Goal: Task Accomplishment & Management: Manage account settings

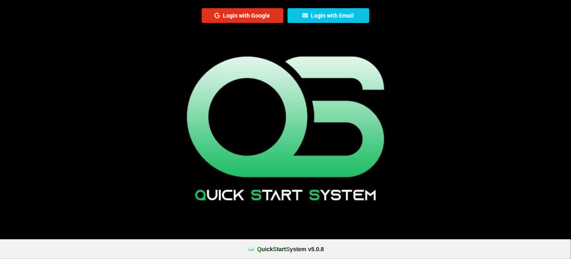
click at [250, 15] on button "Login with Google" at bounding box center [243, 15] width 82 height 15
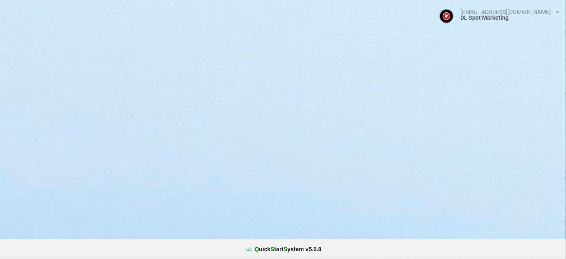
select select "25"
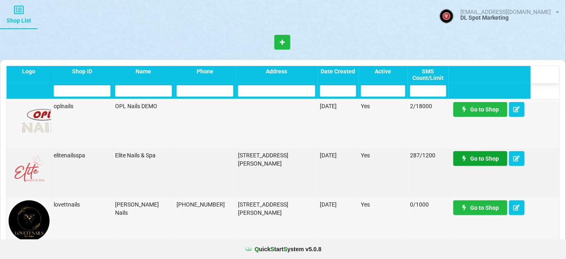
click at [483, 158] on link "Go to Shop" at bounding box center [480, 158] width 54 height 15
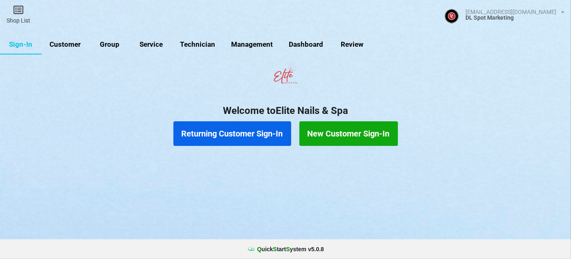
click at [72, 44] on link "Customer" at bounding box center [67, 46] width 47 height 20
select select "25"
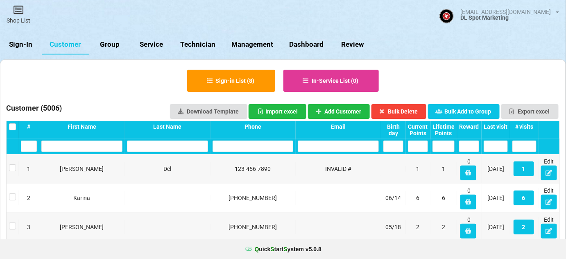
click at [496, 124] on div "Last visit" at bounding box center [495, 126] width 24 height 7
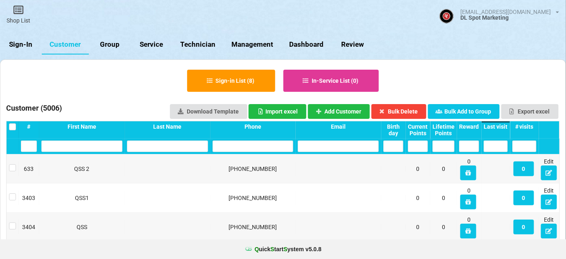
click at [496, 126] on div "Last visit" at bounding box center [495, 126] width 24 height 7
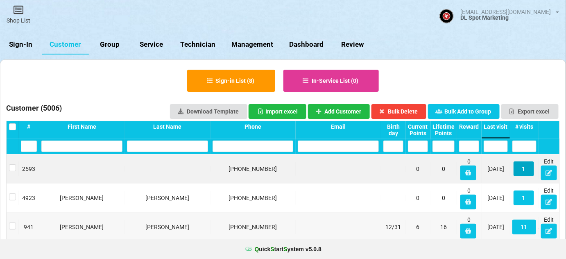
click at [523, 168] on button "1" at bounding box center [523, 168] width 20 height 15
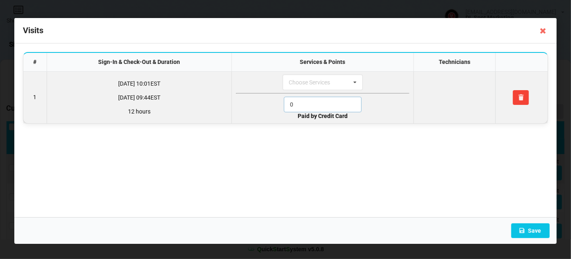
click at [297, 101] on input "0" at bounding box center [323, 105] width 78 height 16
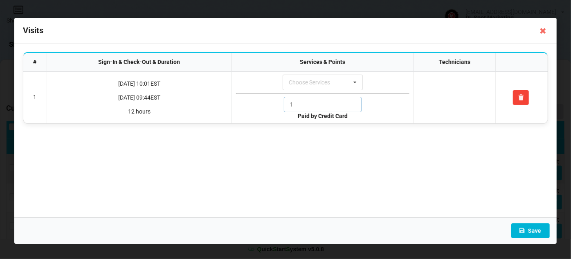
type input "1"
click at [532, 228] on button "Save" at bounding box center [531, 230] width 38 height 15
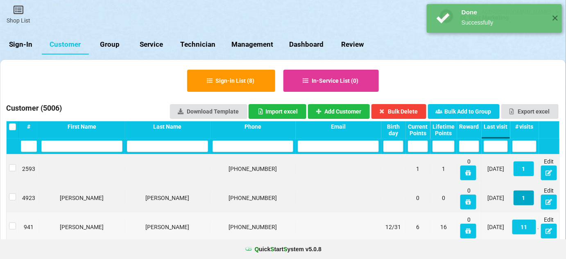
click at [522, 198] on button "1" at bounding box center [523, 197] width 20 height 15
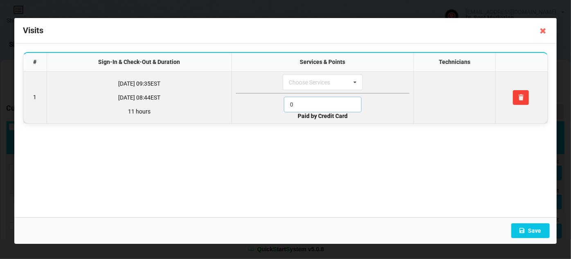
click at [314, 103] on input "0" at bounding box center [323, 105] width 78 height 16
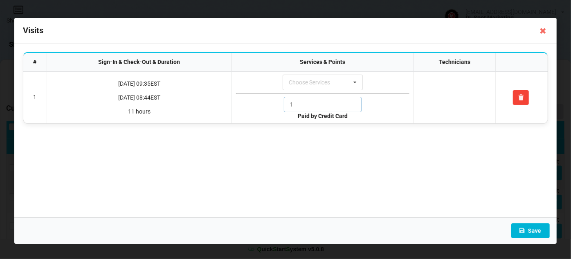
type input "1"
click at [531, 232] on button "Save" at bounding box center [531, 230] width 38 height 15
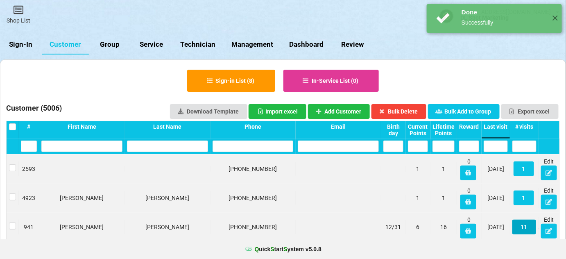
click at [525, 228] on button "11" at bounding box center [524, 226] width 24 height 15
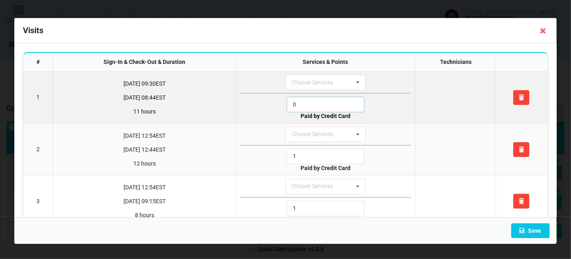
click at [306, 104] on input "0" at bounding box center [326, 105] width 78 height 16
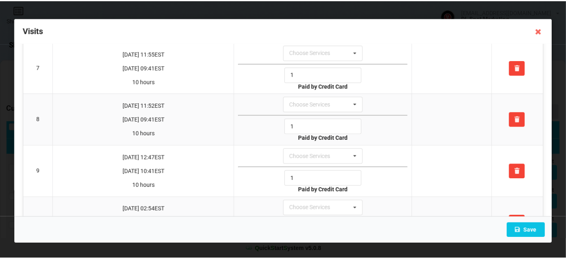
scroll to position [427, 0]
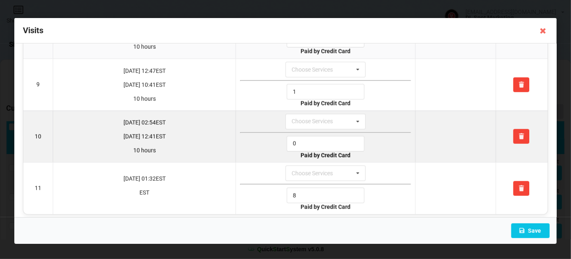
type input "1"
click at [300, 137] on input "0" at bounding box center [326, 144] width 78 height 16
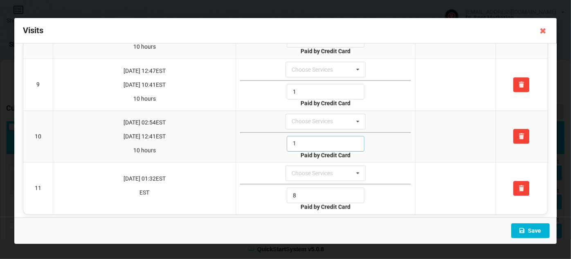
type input "1"
click at [532, 230] on button "Save" at bounding box center [531, 230] width 38 height 15
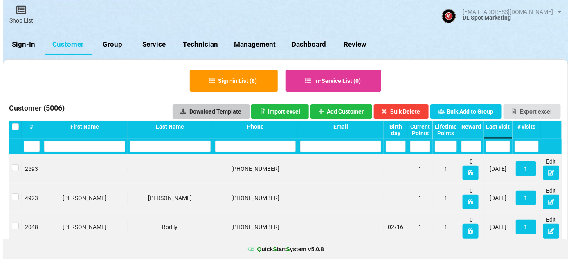
scroll to position [0, 0]
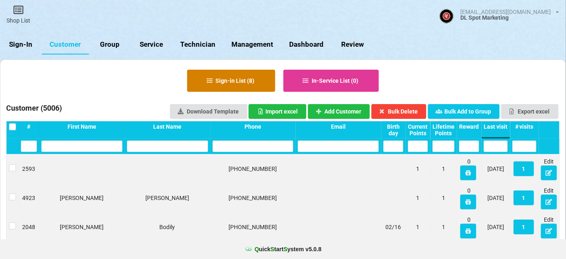
click at [220, 80] on button "Sign-in List ( 8 )" at bounding box center [232, 82] width 86 height 22
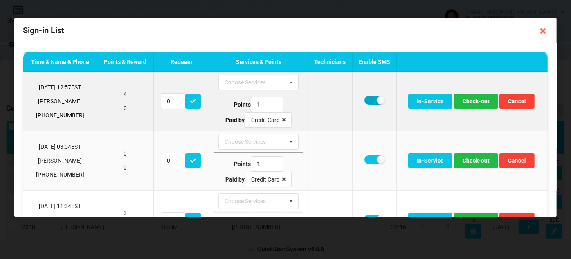
click at [370, 101] on label at bounding box center [375, 100] width 20 height 9
checkbox input "false"
click at [477, 101] on button "Check-out" at bounding box center [476, 101] width 44 height 15
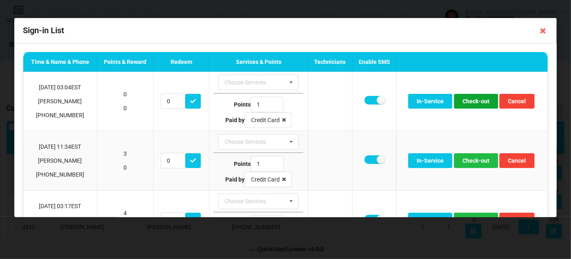
click at [477, 101] on button "Check-out" at bounding box center [476, 101] width 44 height 15
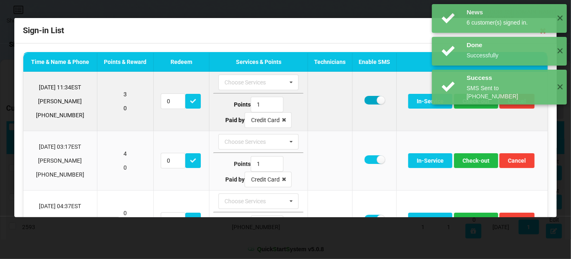
click at [367, 101] on label at bounding box center [375, 100] width 20 height 9
checkbox input "false"
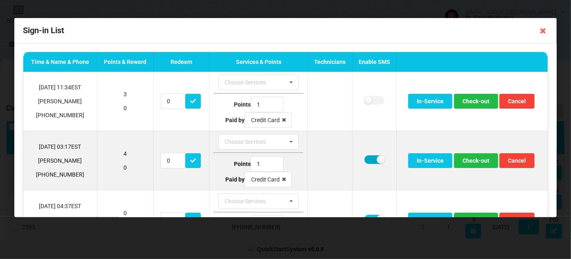
click at [371, 158] on label at bounding box center [375, 159] width 20 height 9
checkbox input "false"
click at [471, 159] on button "Check-out" at bounding box center [476, 160] width 44 height 15
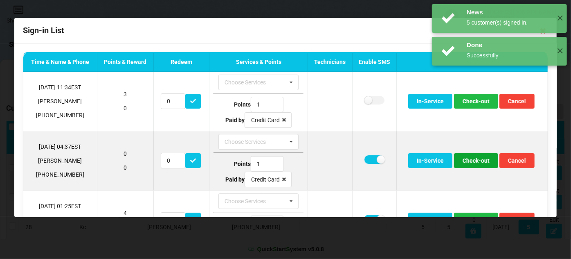
click at [476, 160] on button "Check-out" at bounding box center [476, 160] width 44 height 15
drag, startPoint x: 367, startPoint y: 161, endPoint x: 386, endPoint y: 160, distance: 19.6
click at [367, 160] on label at bounding box center [375, 159] width 20 height 9
checkbox input "false"
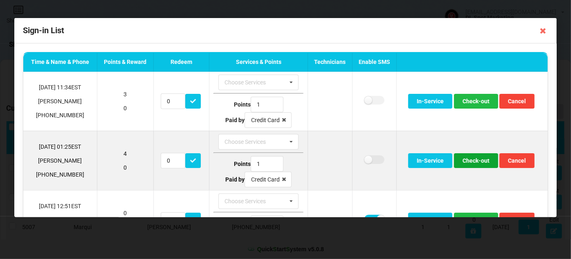
click at [483, 161] on button "Check-out" at bounding box center [476, 160] width 44 height 15
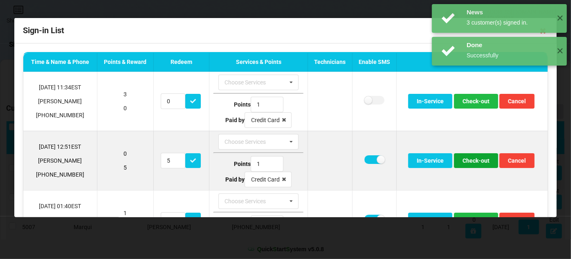
click at [477, 161] on button "Check-out" at bounding box center [476, 160] width 44 height 15
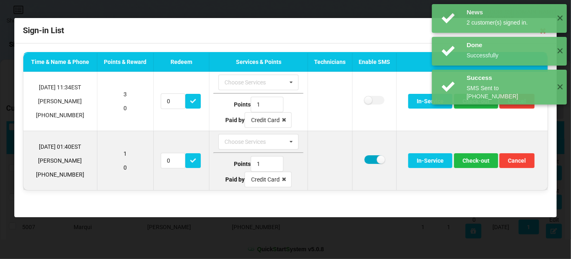
click at [370, 160] on label at bounding box center [375, 159] width 20 height 9
checkbox input "false"
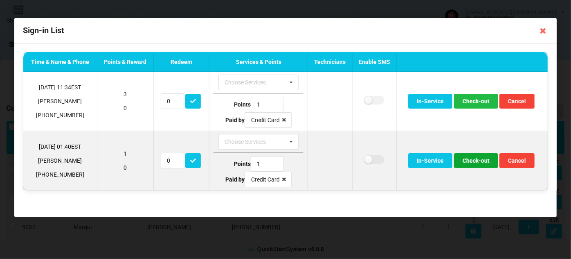
click at [478, 160] on button "Check-out" at bounding box center [476, 160] width 44 height 15
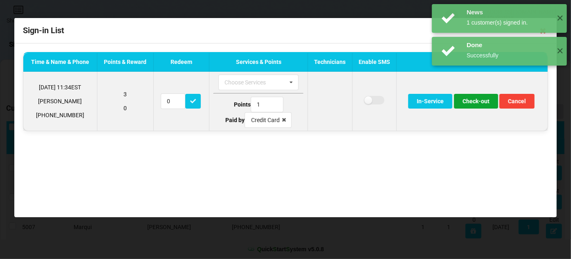
click at [478, 102] on button "Check-out" at bounding box center [476, 101] width 44 height 15
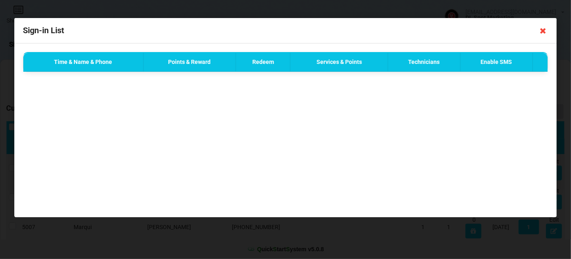
click at [543, 31] on icon at bounding box center [543, 30] width 13 height 13
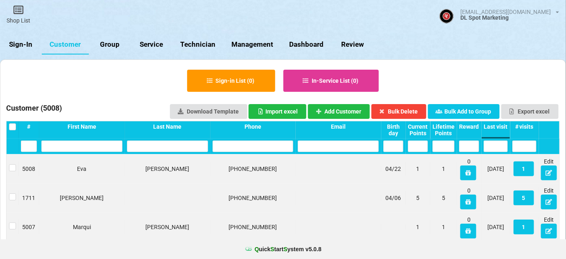
click at [18, 38] on link "Sign-In" at bounding box center [21, 45] width 42 height 20
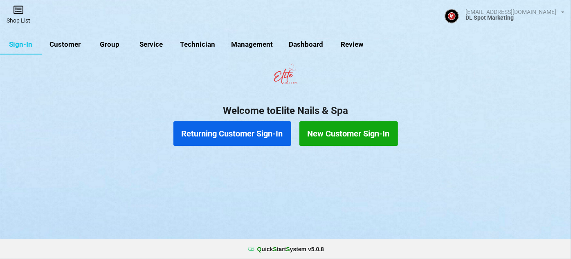
click at [22, 10] on icon at bounding box center [18, 10] width 11 height 10
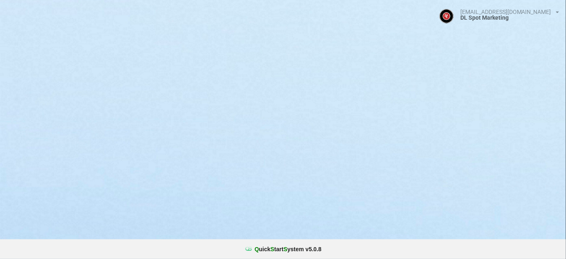
select select "25"
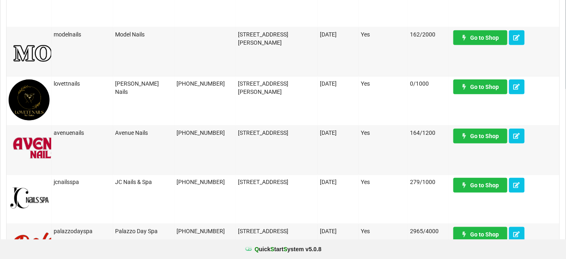
scroll to position [198, 0]
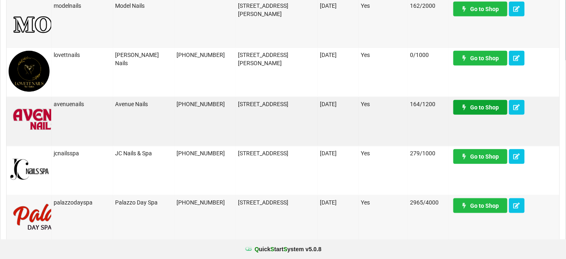
click at [491, 107] on link "Go to Shop" at bounding box center [480, 107] width 54 height 15
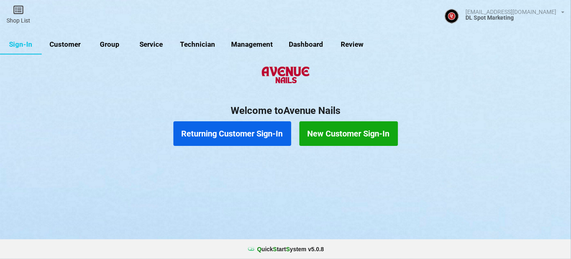
click at [66, 44] on link "Customer" at bounding box center [65, 45] width 47 height 20
select select "25"
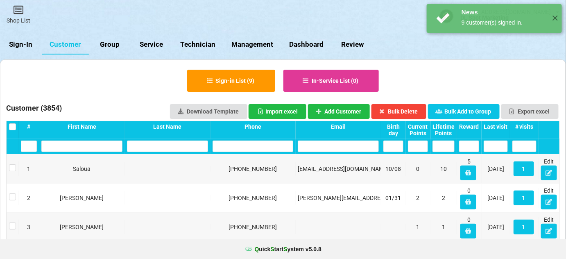
click at [497, 125] on div "Last visit" at bounding box center [495, 126] width 24 height 7
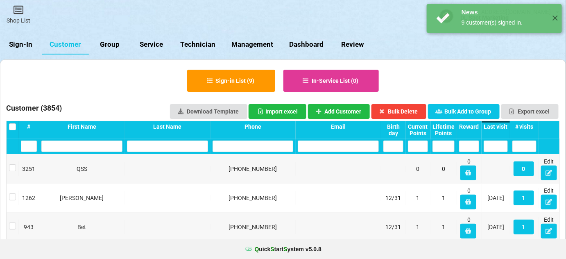
click at [497, 125] on div "Last visit" at bounding box center [495, 126] width 24 height 7
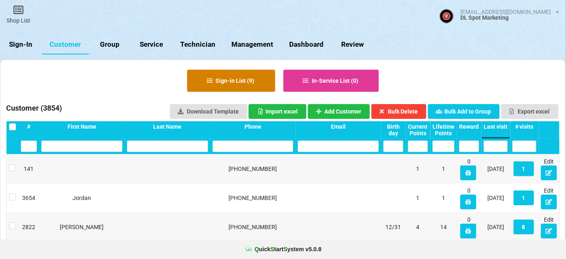
click at [228, 81] on button "Sign-in List ( 9 )" at bounding box center [231, 81] width 88 height 22
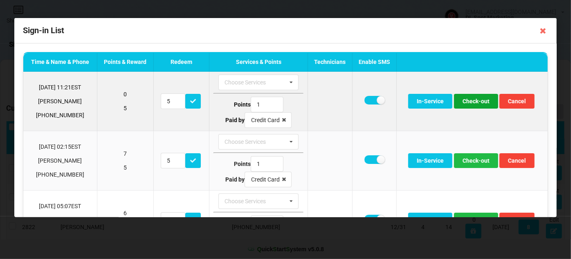
click at [472, 101] on button "Check-out" at bounding box center [476, 101] width 44 height 15
click at [472, 102] on button "Check-out" at bounding box center [476, 101] width 44 height 15
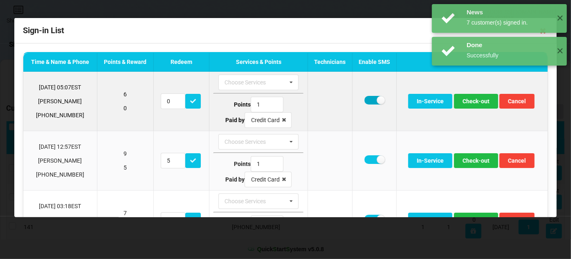
click at [366, 100] on label at bounding box center [375, 100] width 20 height 9
checkbox input "false"
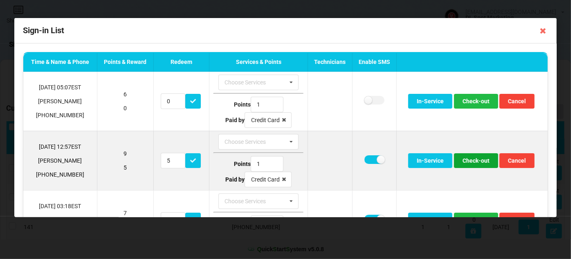
click at [474, 161] on button "Check-out" at bounding box center [476, 160] width 44 height 15
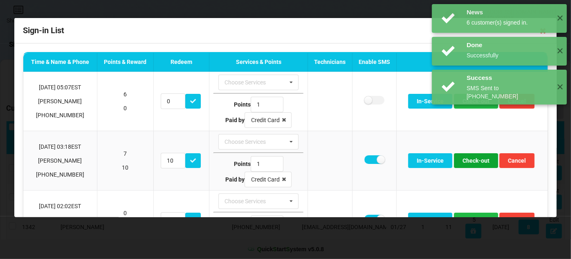
click at [474, 161] on button "Check-out" at bounding box center [476, 160] width 44 height 15
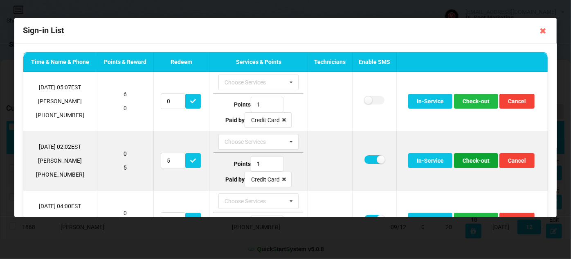
click at [474, 161] on button "Check-out" at bounding box center [476, 160] width 44 height 15
click at [466, 157] on button "Check-out" at bounding box center [476, 160] width 44 height 15
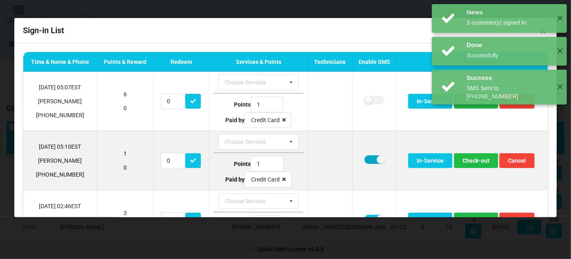
click at [371, 158] on label at bounding box center [375, 159] width 20 height 9
checkbox input "false"
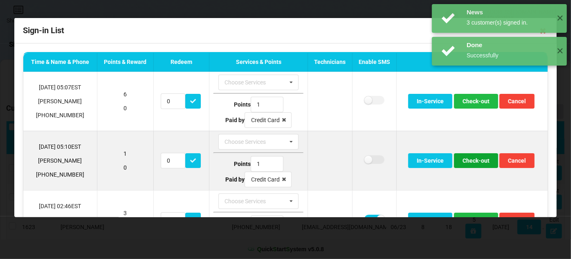
click at [483, 160] on button "Check-out" at bounding box center [476, 160] width 44 height 15
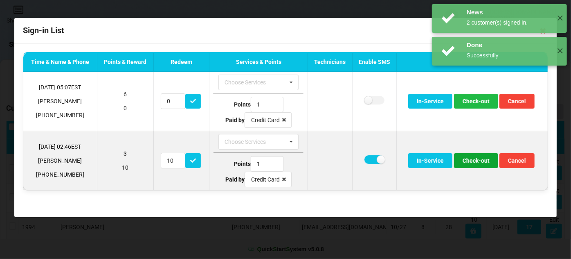
click at [480, 160] on button "Check-out" at bounding box center [476, 160] width 44 height 15
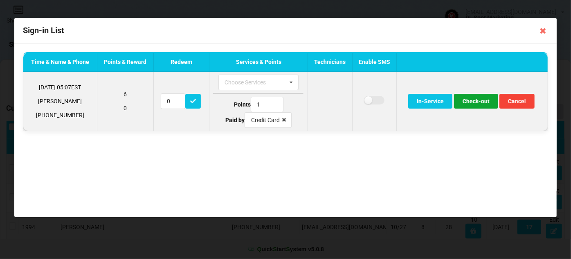
click at [478, 103] on button "Check-out" at bounding box center [476, 101] width 44 height 15
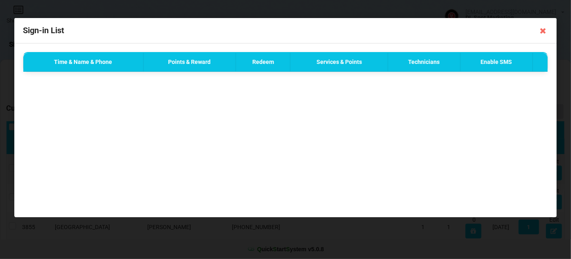
drag, startPoint x: 544, startPoint y: 31, endPoint x: 539, endPoint y: 31, distance: 4.5
click at [544, 30] on icon at bounding box center [543, 30] width 13 height 13
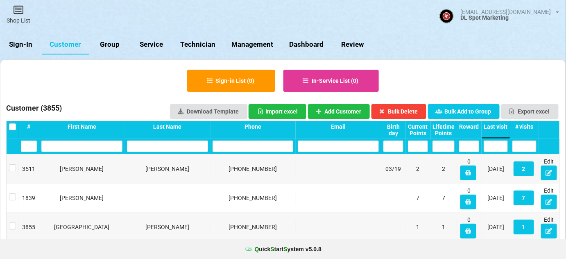
click at [20, 43] on link "Sign-In" at bounding box center [21, 45] width 42 height 20
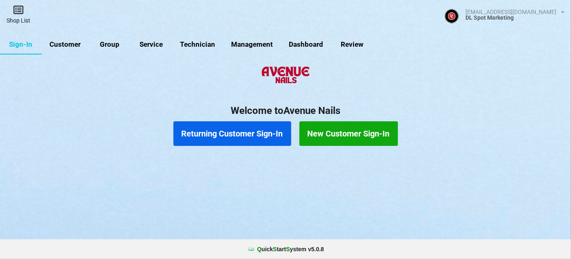
click at [17, 20] on link "Shop List" at bounding box center [18, 14] width 37 height 29
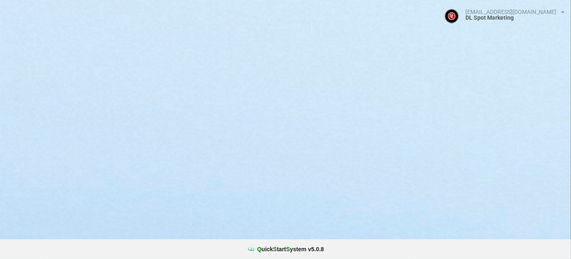
select select "25"
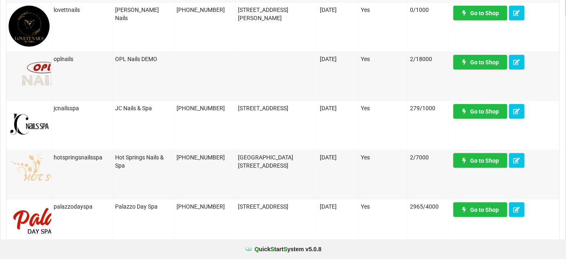
scroll to position [298, 0]
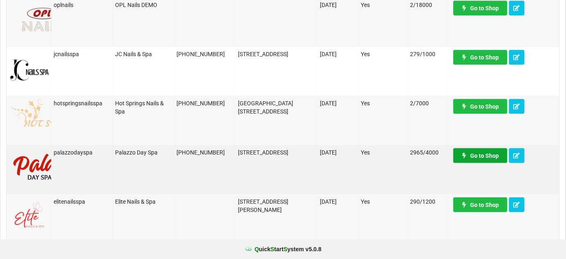
click at [482, 157] on link "Go to Shop" at bounding box center [480, 155] width 54 height 15
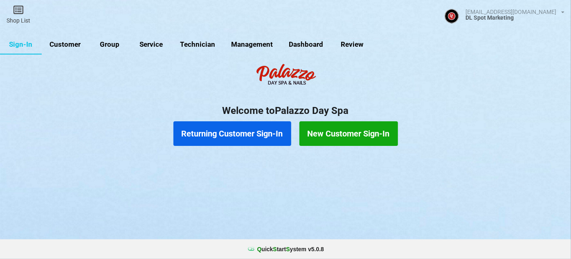
click at [59, 44] on link "Customer" at bounding box center [65, 45] width 47 height 20
select select "25"
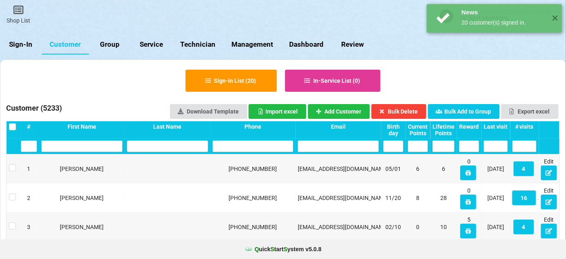
click at [502, 126] on div "Last visit" at bounding box center [495, 126] width 24 height 7
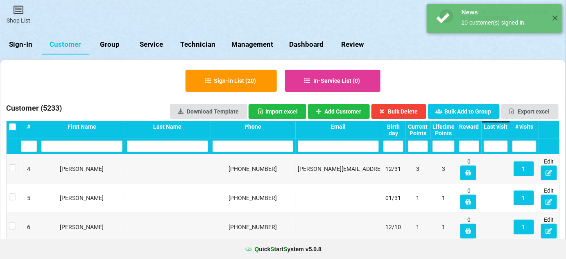
click at [502, 126] on div "Last visit" at bounding box center [495, 126] width 24 height 7
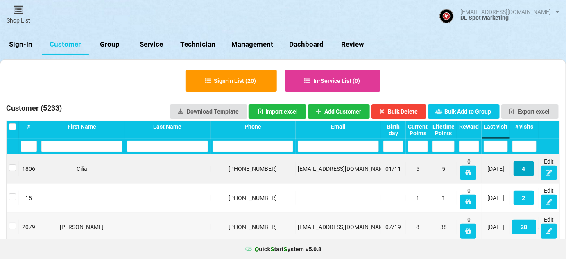
click at [527, 170] on button "4" at bounding box center [523, 168] width 20 height 15
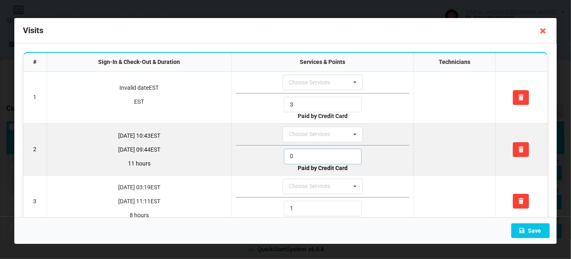
click at [300, 155] on input "0" at bounding box center [323, 157] width 78 height 16
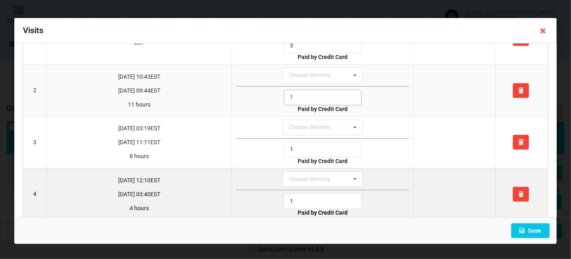
scroll to position [68, 0]
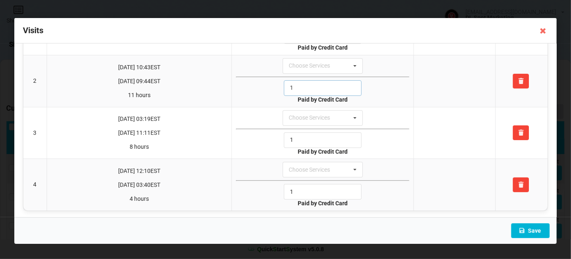
type input "1"
click at [536, 229] on button "Save" at bounding box center [531, 230] width 38 height 15
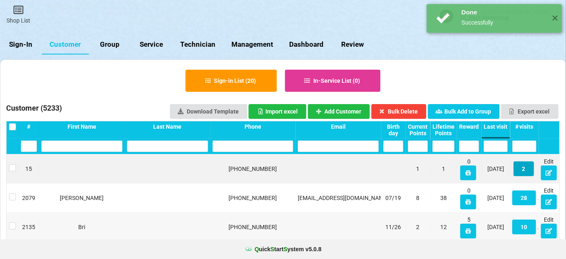
click at [524, 171] on button "2" at bounding box center [523, 168] width 20 height 15
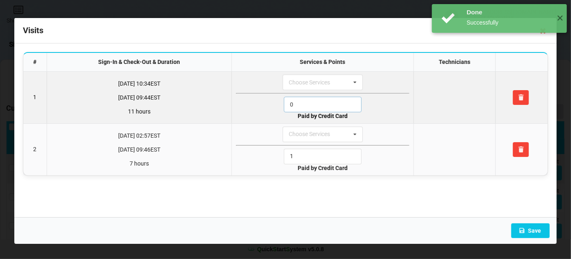
click at [304, 104] on input "0" at bounding box center [323, 105] width 78 height 16
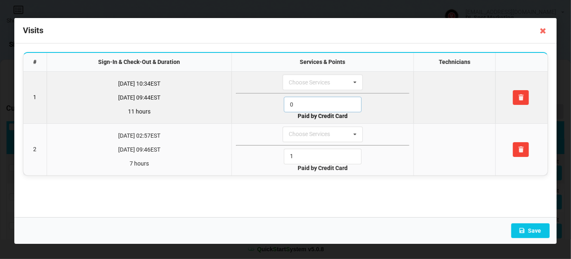
drag, startPoint x: 304, startPoint y: 104, endPoint x: 307, endPoint y: 109, distance: 5.9
click at [303, 104] on input "0" at bounding box center [323, 105] width 78 height 16
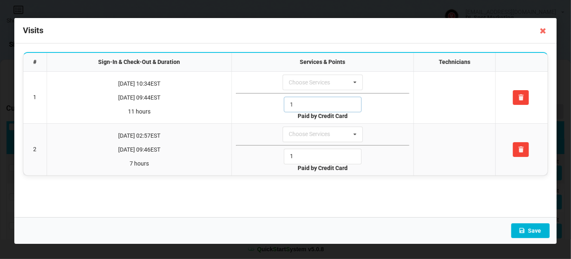
type input "1"
click at [536, 230] on button "Save" at bounding box center [531, 230] width 38 height 15
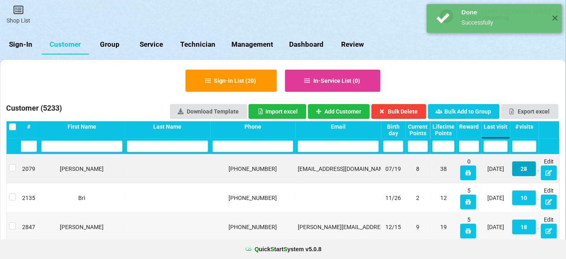
click at [525, 170] on button "28" at bounding box center [524, 168] width 24 height 15
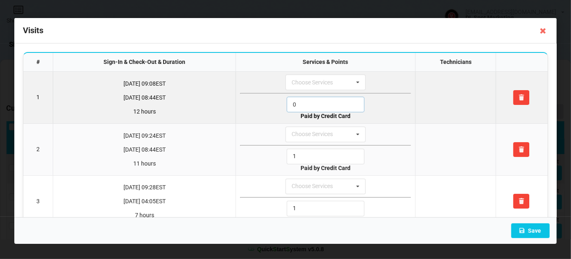
click at [304, 108] on input "0" at bounding box center [326, 105] width 78 height 16
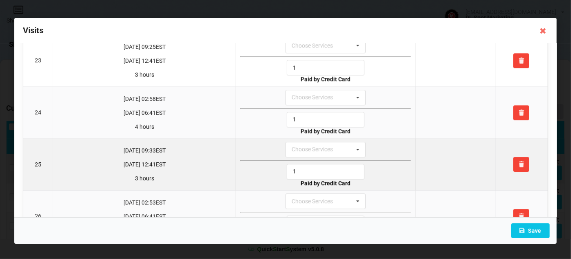
scroll to position [1299, 0]
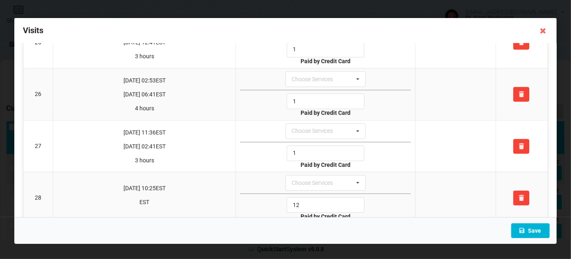
type input "1"
click at [533, 233] on button "Save" at bounding box center [531, 230] width 38 height 15
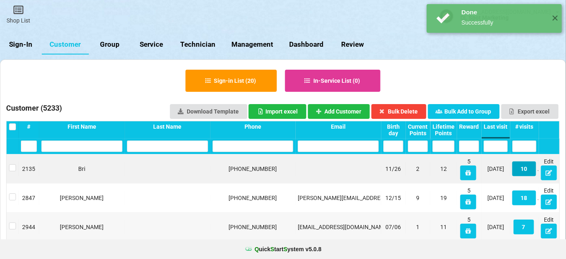
click at [524, 171] on button "10" at bounding box center [524, 168] width 24 height 15
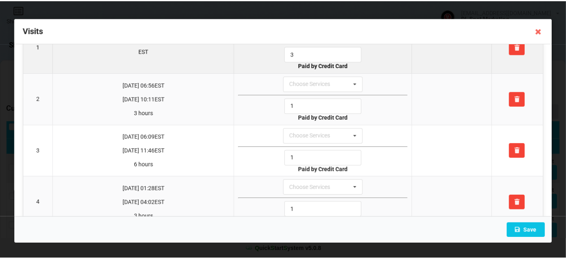
scroll to position [29, 0]
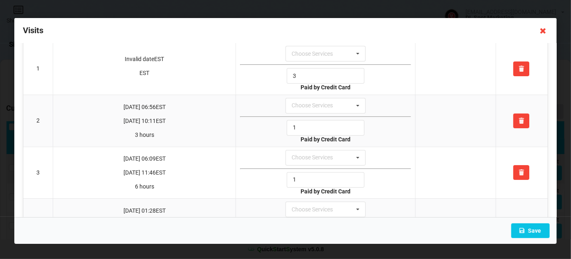
click at [539, 30] on icon at bounding box center [543, 30] width 13 height 13
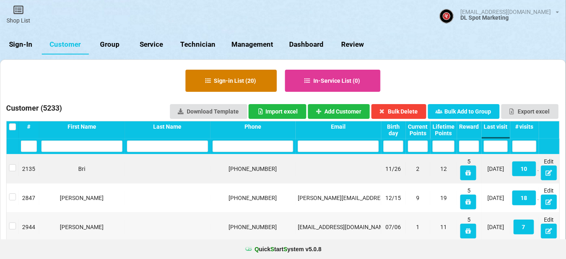
click at [242, 82] on button "Sign-in List ( 20 )" at bounding box center [230, 81] width 91 height 22
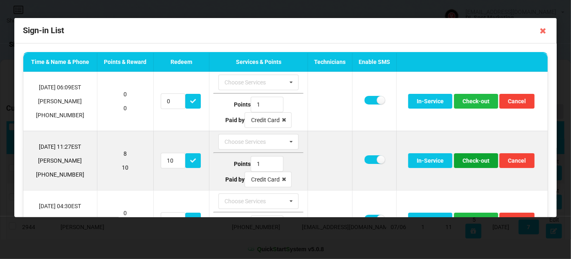
click at [470, 161] on button "Check-out" at bounding box center [476, 160] width 44 height 15
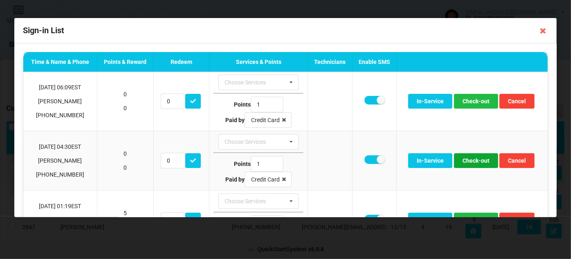
click at [470, 161] on button "Check-out" at bounding box center [476, 160] width 44 height 15
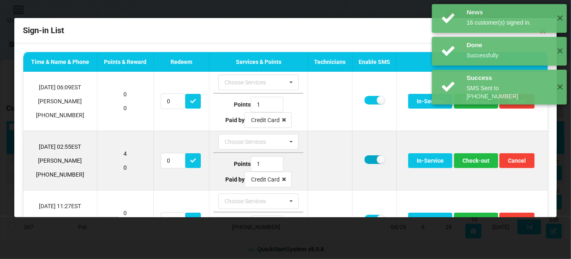
click at [368, 155] on label at bounding box center [375, 159] width 20 height 9
checkbox input "false"
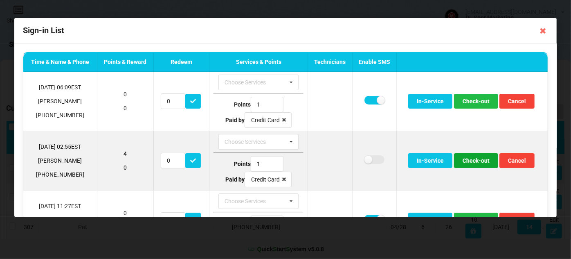
click at [479, 160] on button "Check-out" at bounding box center [476, 160] width 44 height 15
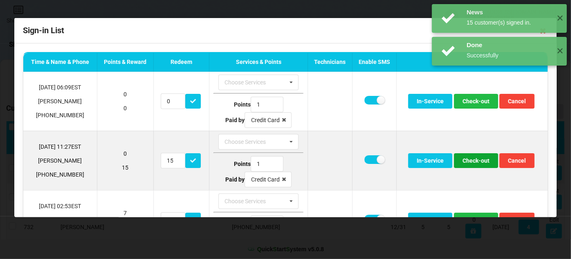
click at [477, 161] on button "Check-out" at bounding box center [476, 160] width 44 height 15
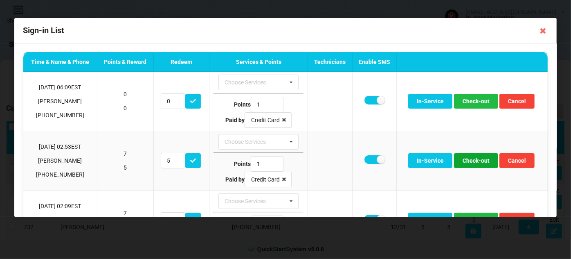
click at [477, 161] on button "Check-out" at bounding box center [476, 160] width 44 height 15
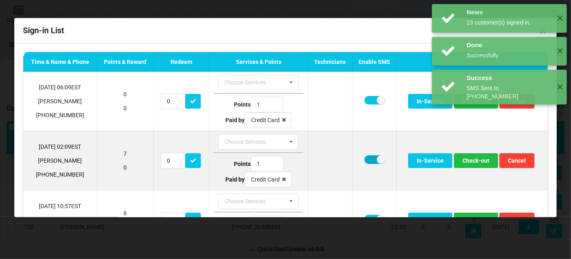
click at [367, 159] on label at bounding box center [375, 159] width 20 height 9
checkbox input "false"
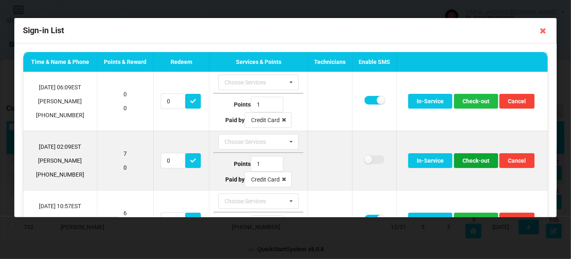
click at [473, 162] on button "Check-out" at bounding box center [476, 160] width 44 height 15
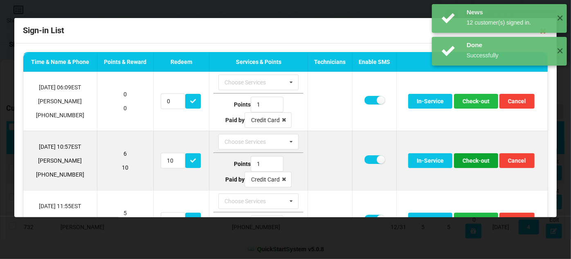
click at [472, 162] on button "Check-out" at bounding box center [476, 160] width 44 height 15
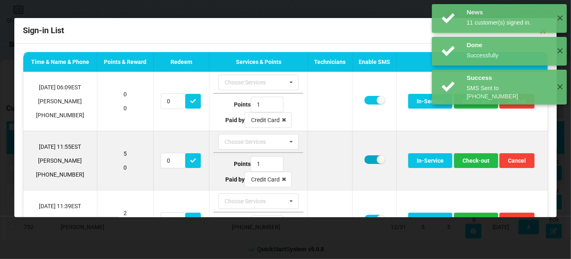
click at [367, 158] on label at bounding box center [375, 159] width 20 height 9
checkbox input "false"
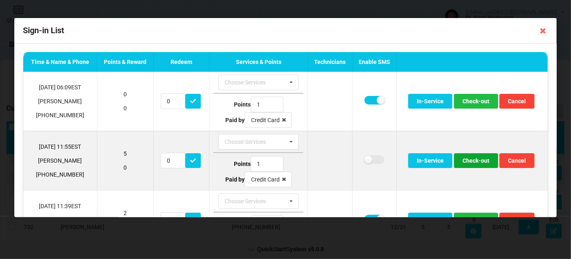
click at [474, 160] on button "Check-out" at bounding box center [476, 160] width 44 height 15
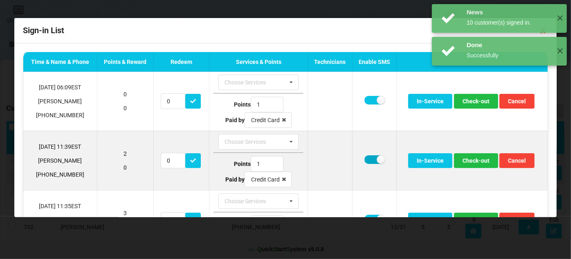
click at [368, 156] on label at bounding box center [375, 159] width 20 height 9
checkbox input "false"
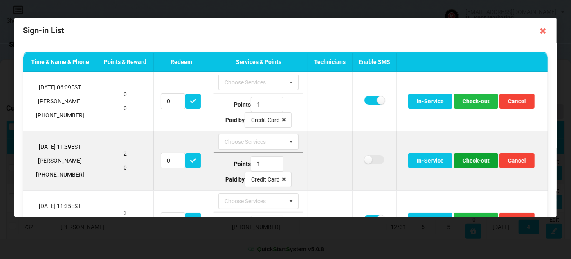
click at [477, 162] on button "Check-out" at bounding box center [476, 160] width 44 height 15
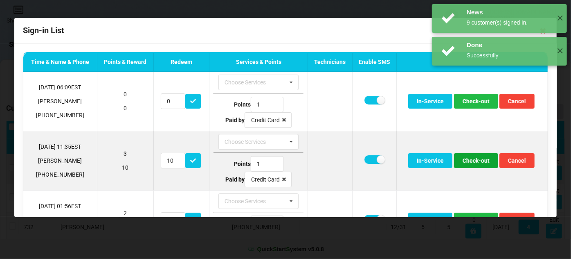
click at [477, 162] on button "Check-out" at bounding box center [476, 160] width 44 height 15
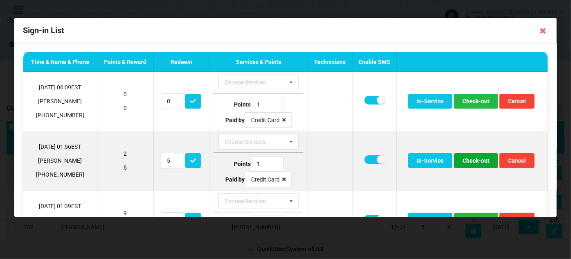
click at [484, 160] on button "Check-out" at bounding box center [476, 160] width 44 height 15
click at [470, 160] on button "Check-out" at bounding box center [476, 160] width 44 height 15
click at [471, 161] on button "Check-out" at bounding box center [476, 160] width 44 height 15
click at [474, 160] on button "Check-out" at bounding box center [476, 160] width 44 height 15
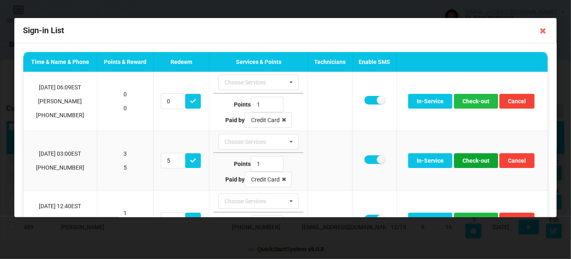
click at [474, 160] on button "Check-out" at bounding box center [476, 160] width 44 height 15
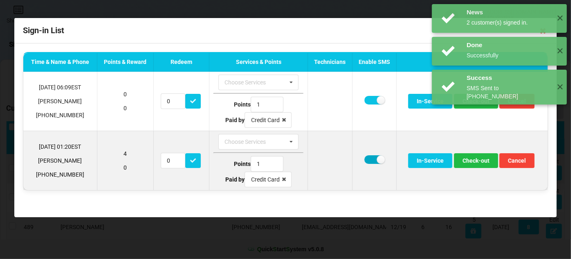
click at [370, 158] on label at bounding box center [375, 159] width 20 height 9
checkbox input "false"
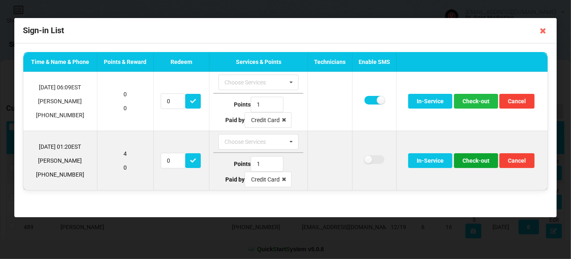
click at [479, 161] on button "Check-out" at bounding box center [476, 160] width 44 height 15
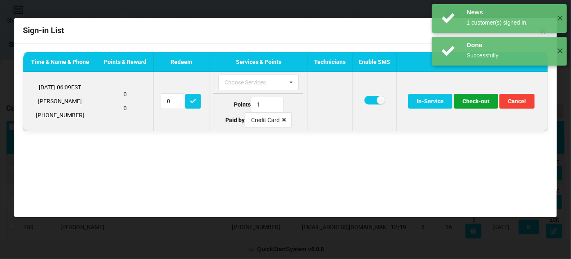
click at [478, 101] on button "Check-out" at bounding box center [476, 101] width 44 height 15
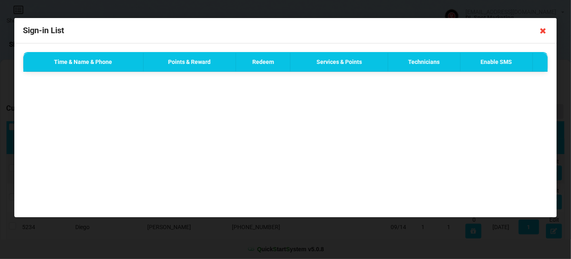
click at [541, 32] on icon at bounding box center [543, 30] width 13 height 13
